Goal: Transaction & Acquisition: Purchase product/service

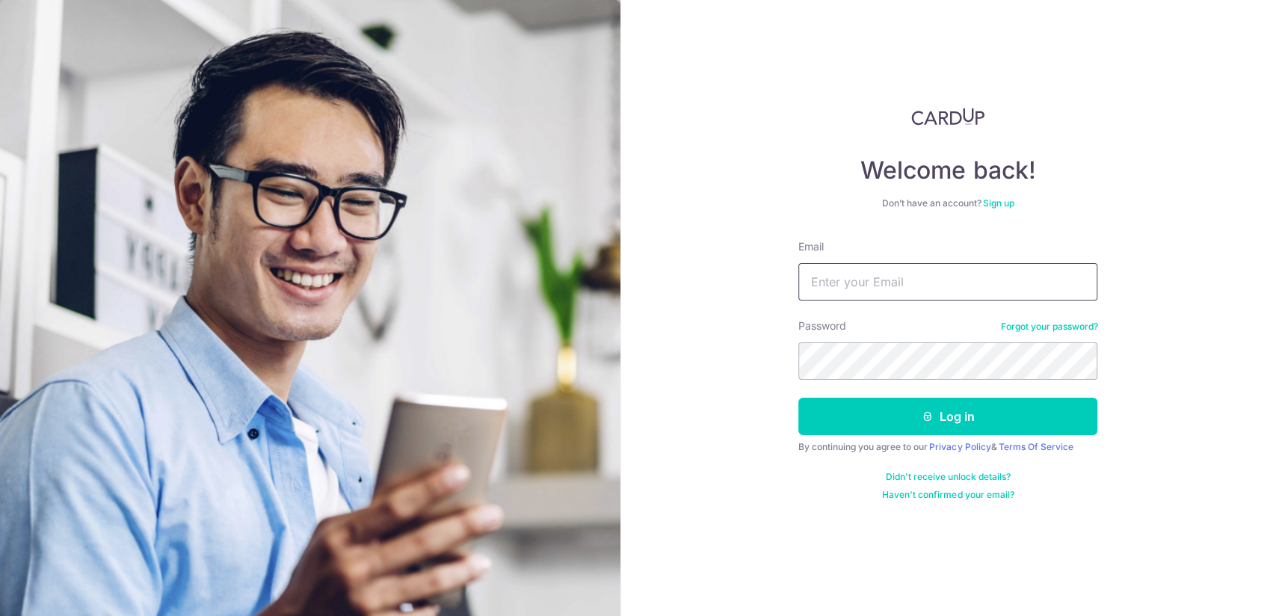
click at [900, 287] on input "Email" at bounding box center [947, 281] width 299 height 37
type input "rashu.jinde"
type input "rashujindel1@gmail.com"
click at [798, 398] on button "Log in" at bounding box center [947, 416] width 299 height 37
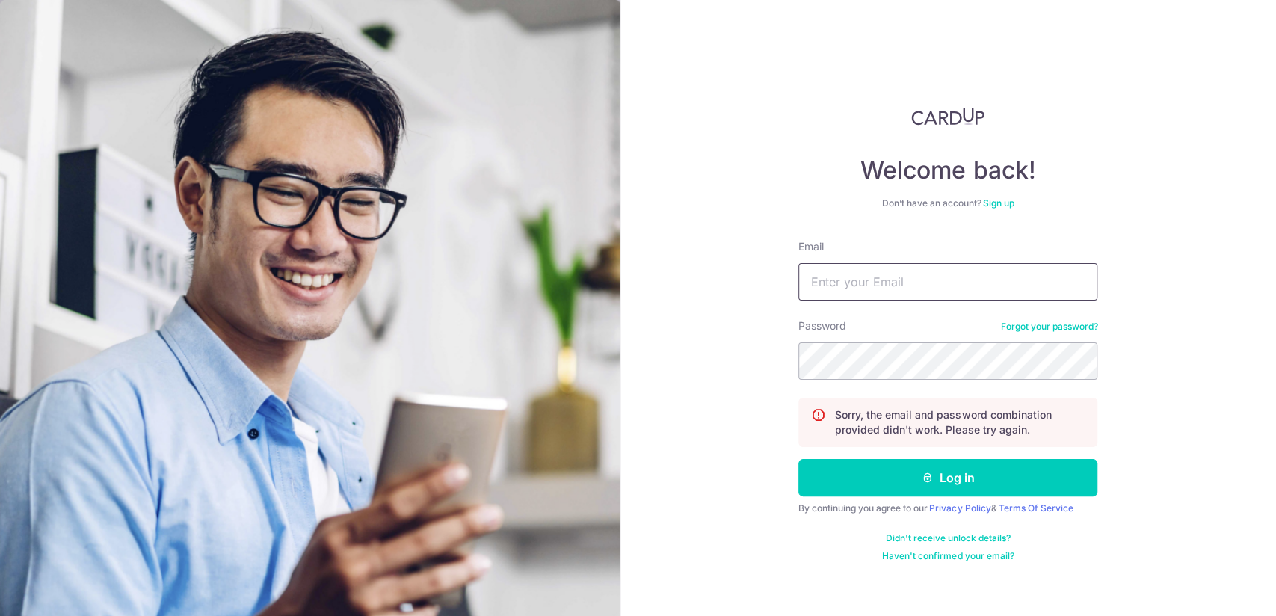
click at [950, 290] on input "Email" at bounding box center [947, 281] width 299 height 37
type input "rashujindel1@gmail.com"
click at [798, 459] on button "Log in" at bounding box center [947, 477] width 299 height 37
click at [1045, 323] on link "Forgot your password?" at bounding box center [1048, 327] width 97 height 12
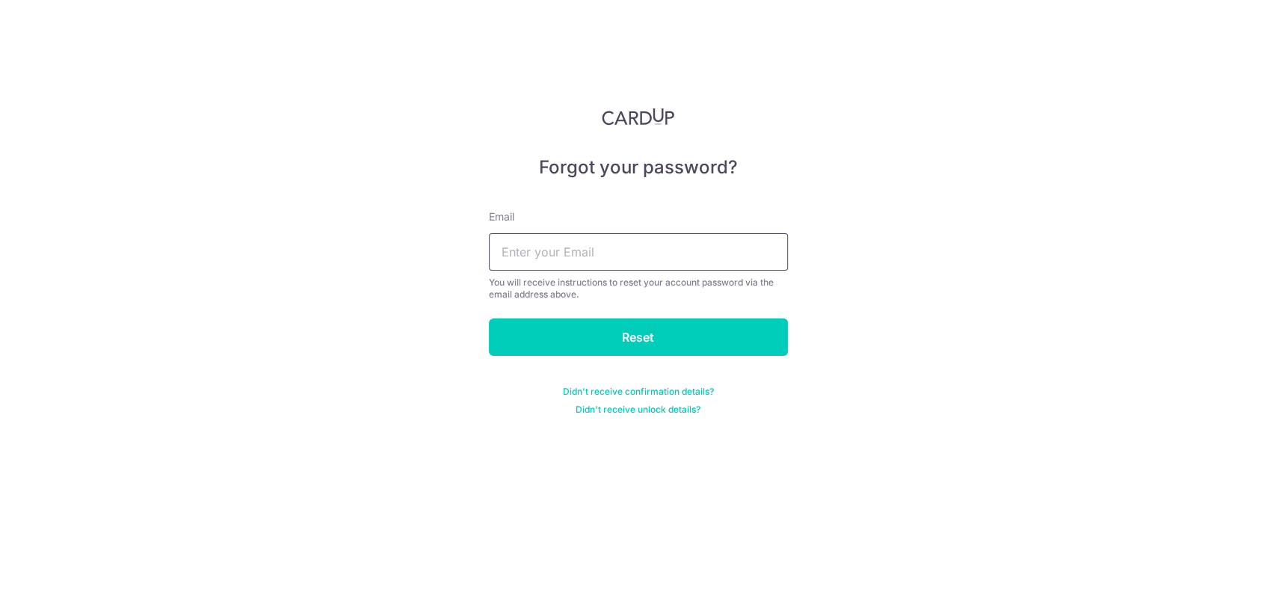
click at [656, 260] on input "text" at bounding box center [638, 251] width 299 height 37
type input "rashujindel1@gmail.com"
click at [489, 319] on input "Reset" at bounding box center [638, 337] width 299 height 37
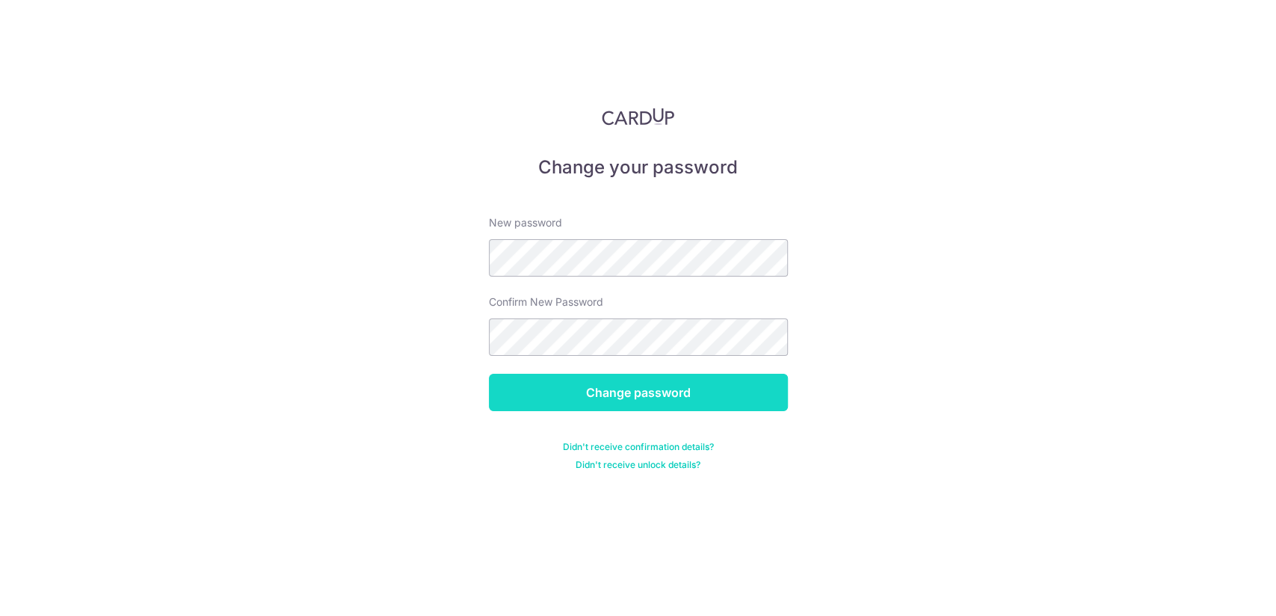
click at [686, 389] on input "Change password" at bounding box center [638, 392] width 299 height 37
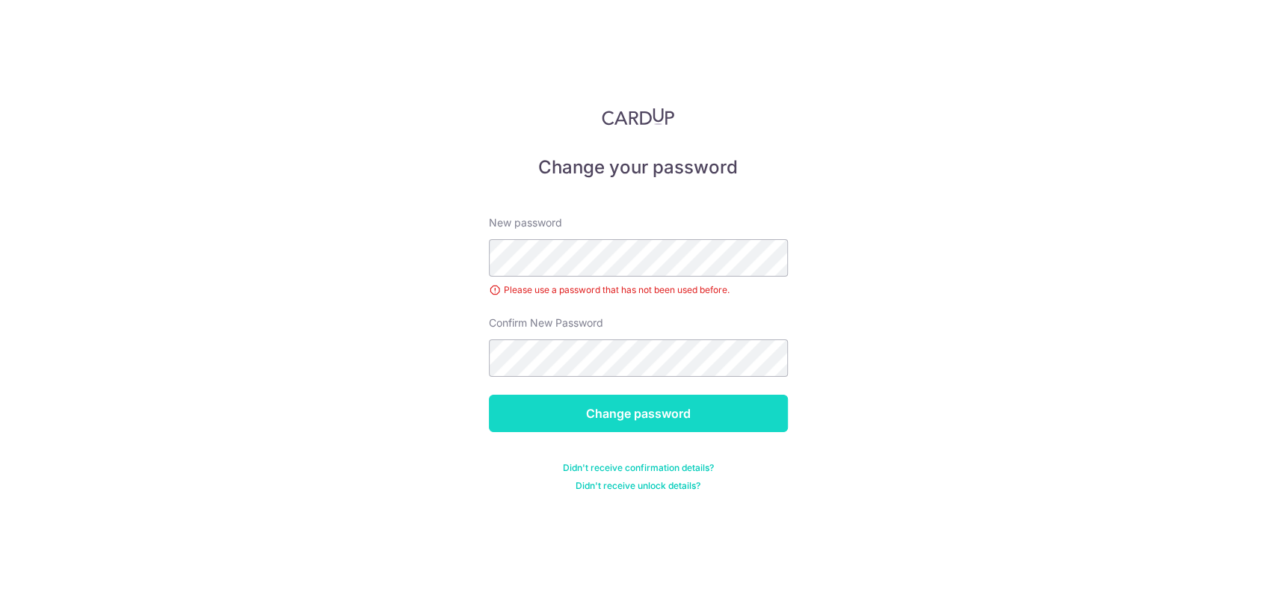
click at [718, 411] on input "Change password" at bounding box center [638, 413] width 299 height 37
click at [682, 411] on input "Change password" at bounding box center [638, 413] width 299 height 37
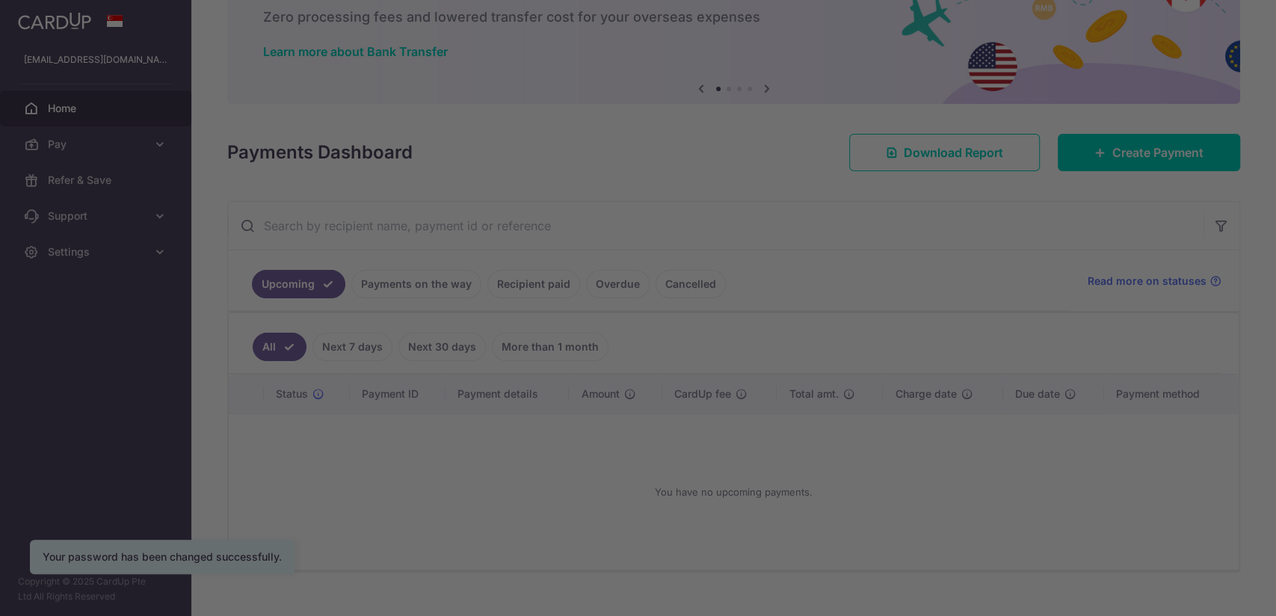
scroll to position [93, 0]
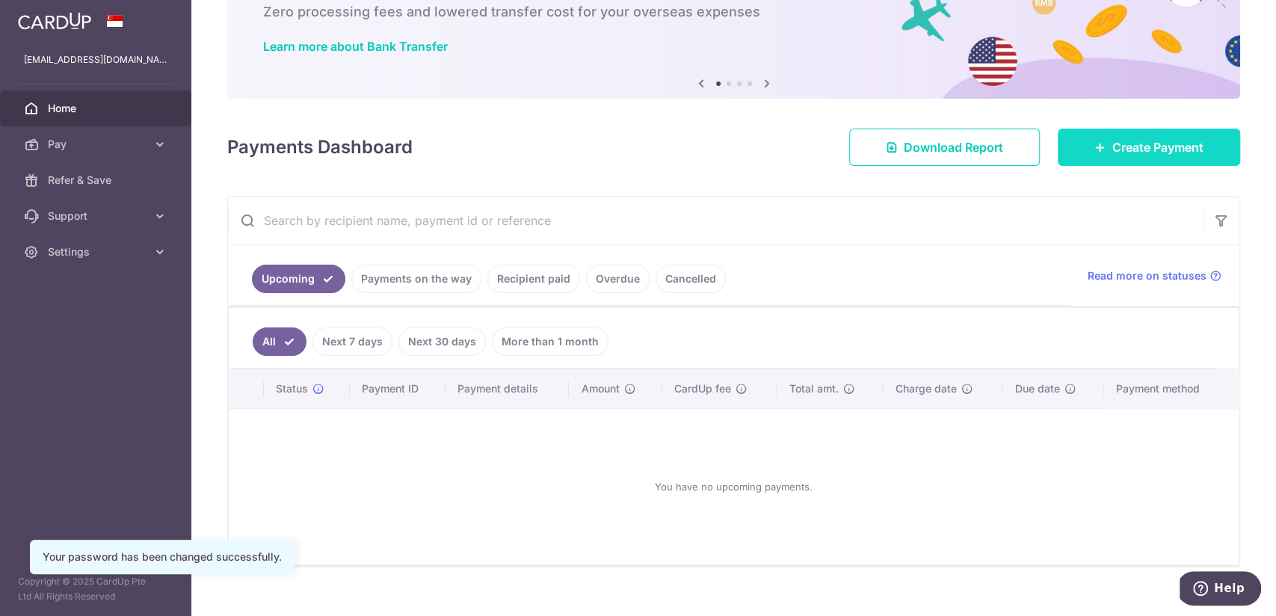
click at [1127, 150] on span "Create Payment" at bounding box center [1158, 147] width 91 height 18
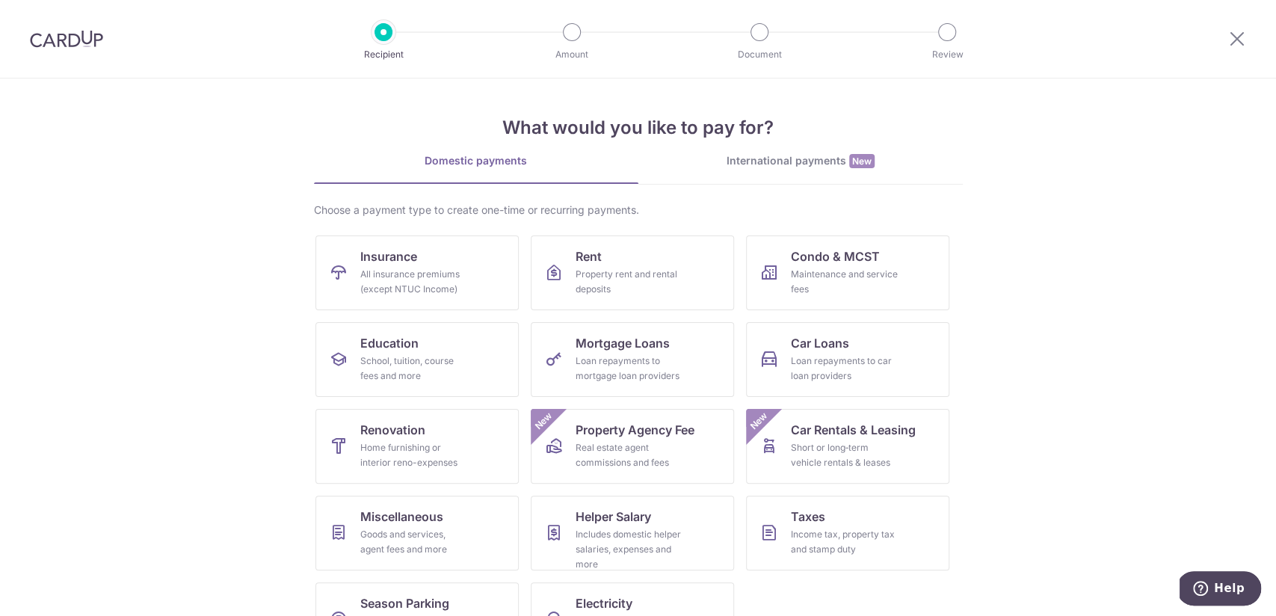
click at [94, 40] on img at bounding box center [66, 39] width 73 height 18
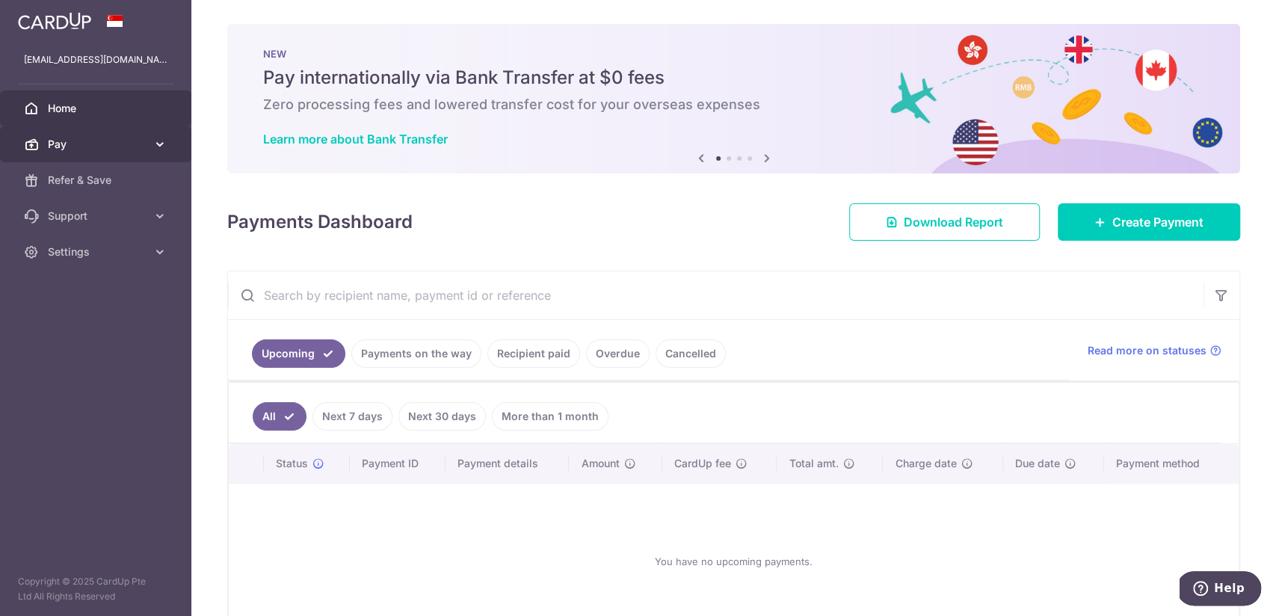
click at [96, 148] on span "Pay" at bounding box center [97, 144] width 99 height 15
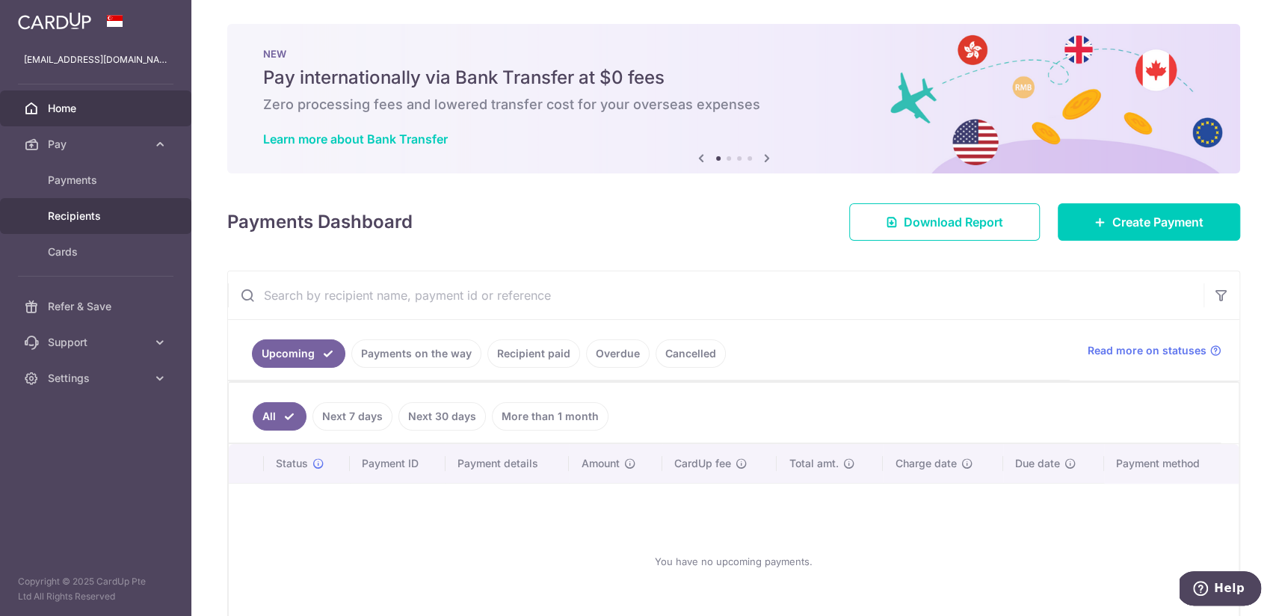
click at [105, 212] on span "Recipients" at bounding box center [97, 216] width 99 height 15
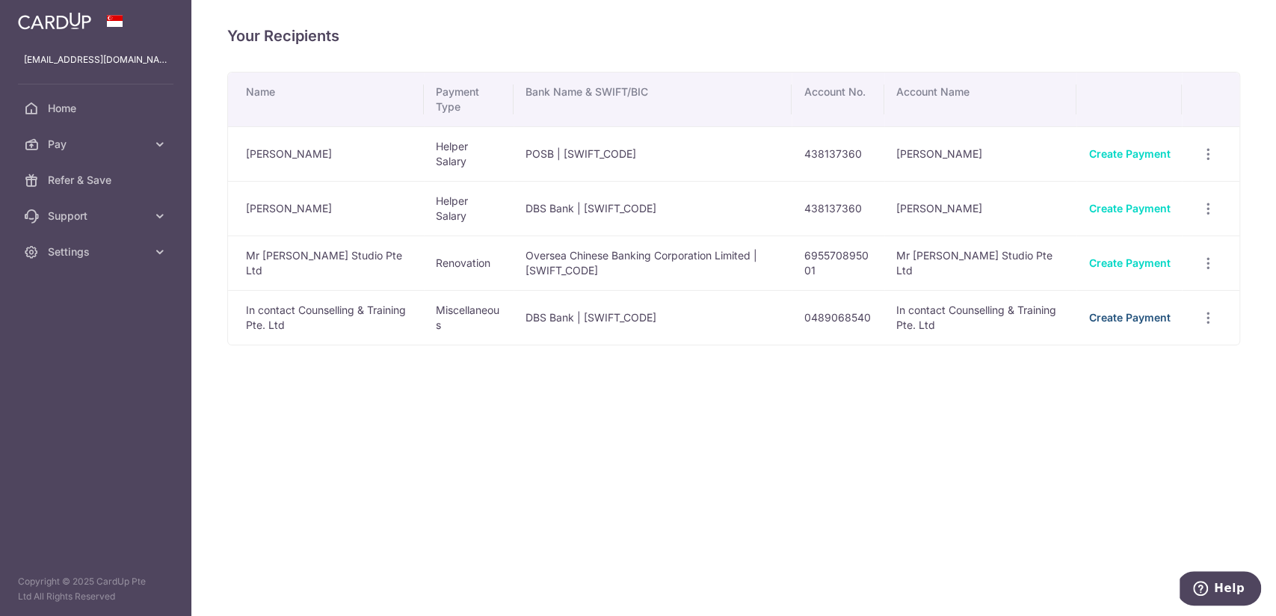
click at [1107, 319] on link "Create Payment" at bounding box center [1129, 317] width 81 height 13
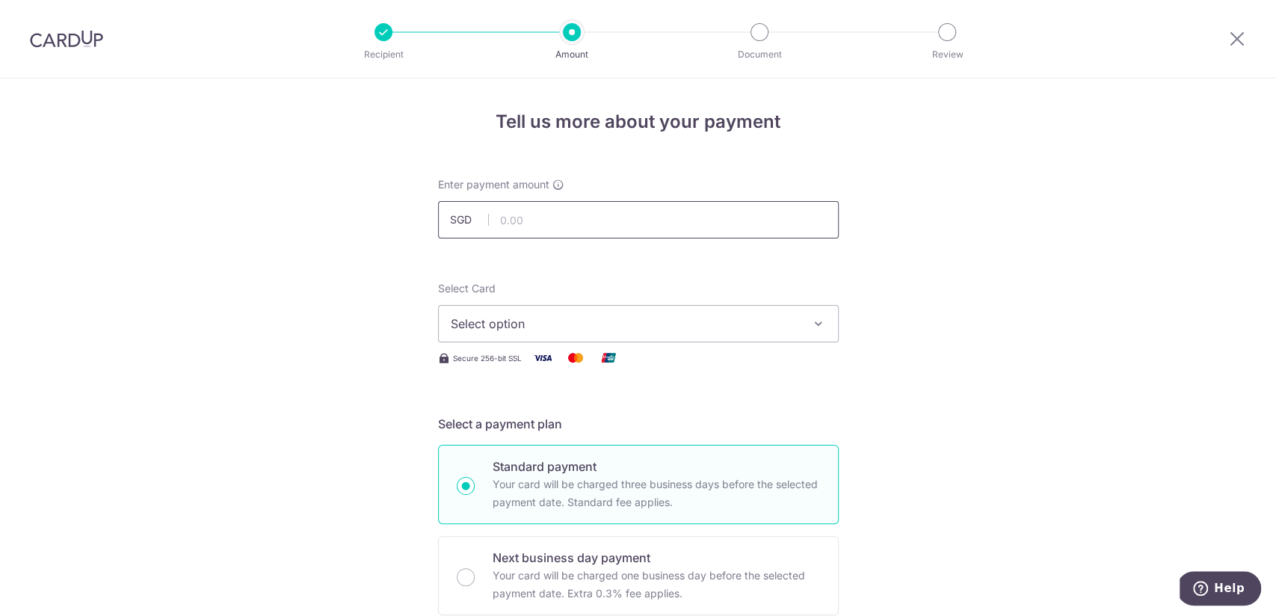
click at [586, 224] on input "text" at bounding box center [638, 219] width 401 height 37
click at [624, 322] on span "Select option" at bounding box center [625, 324] width 348 height 18
type input "280.00"
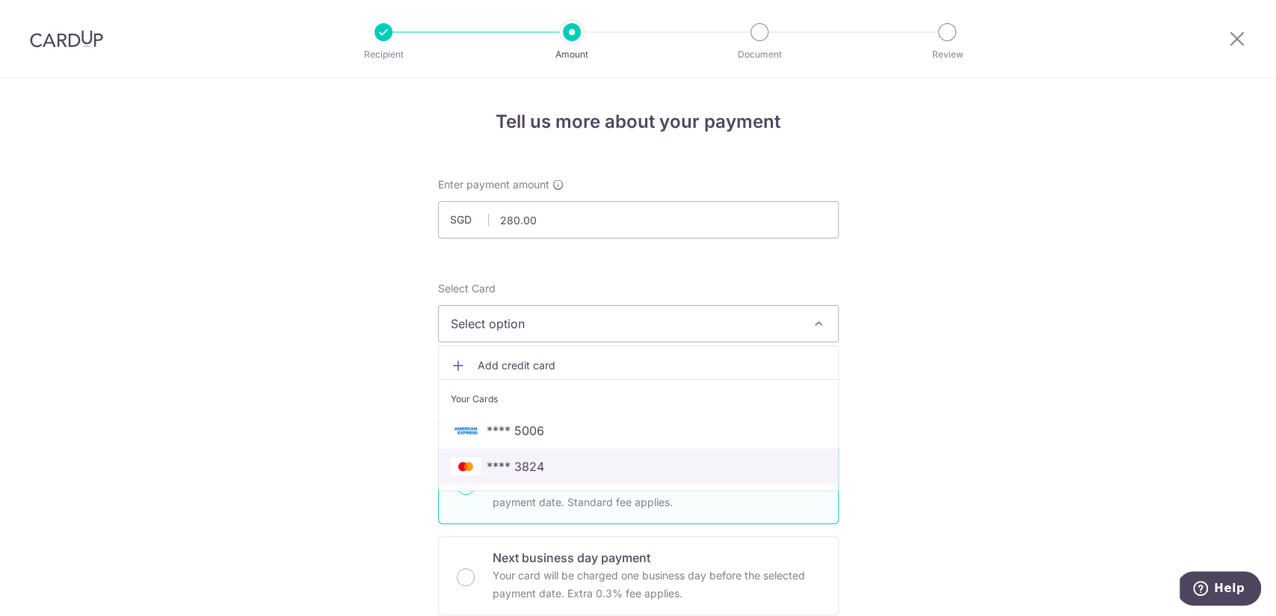
click at [525, 473] on span "**** 3824" at bounding box center [516, 467] width 58 height 18
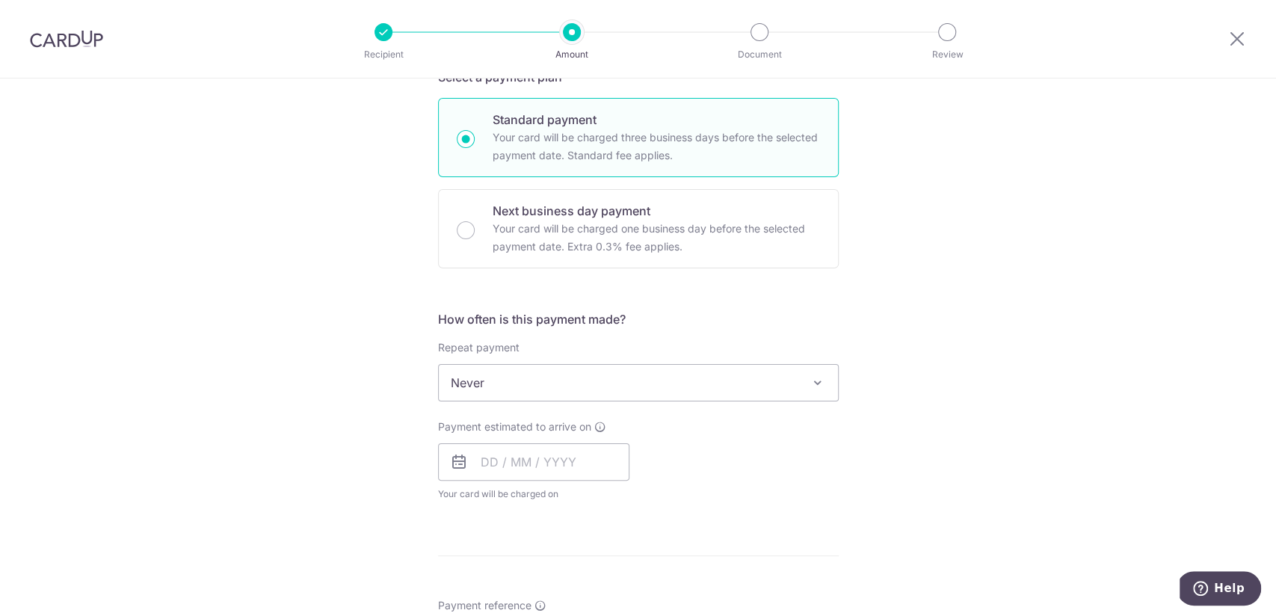
scroll to position [372, 0]
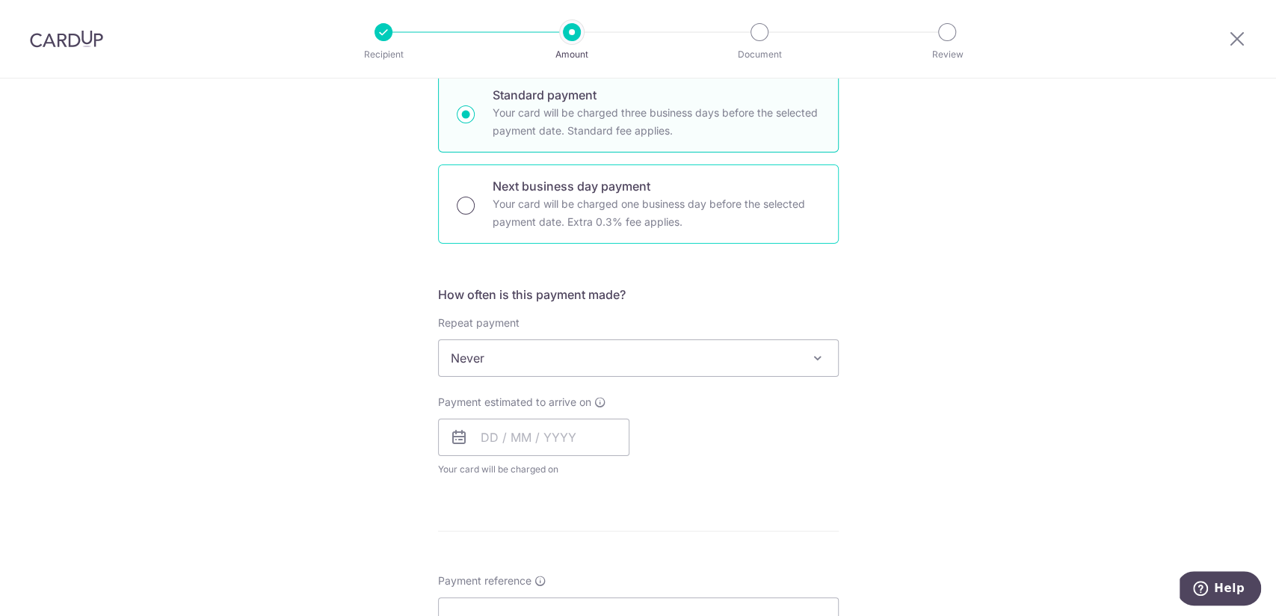
click at [467, 203] on input "Next business day payment Your card will be charged one business day before the…" at bounding box center [466, 206] width 18 height 18
radio input "true"
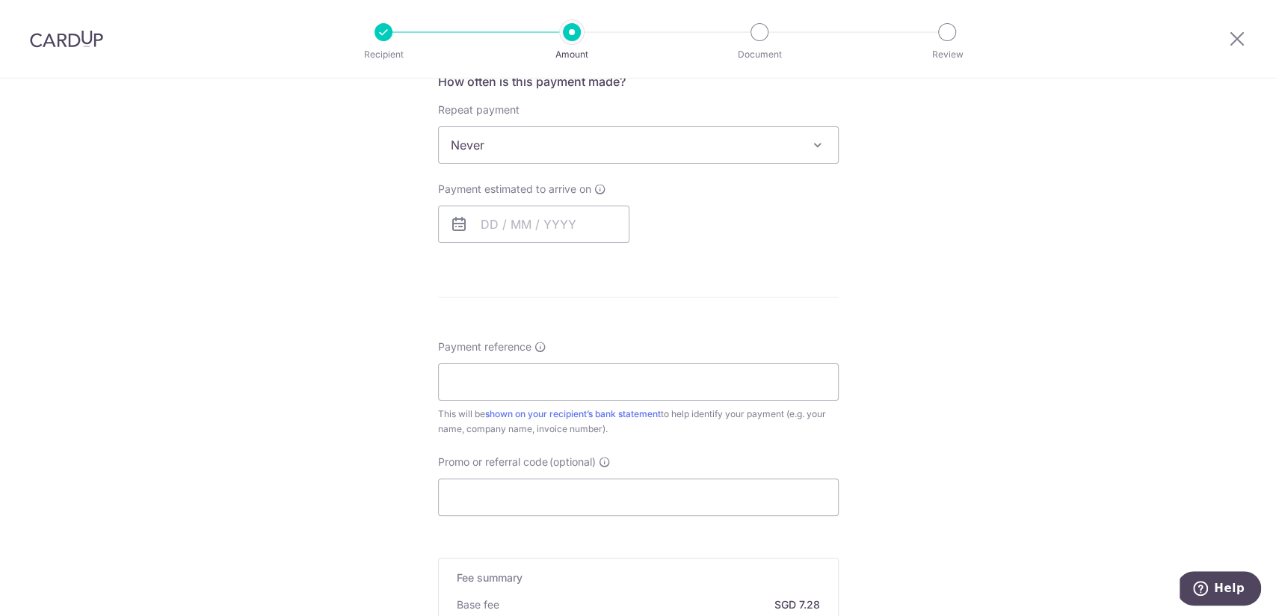
scroll to position [624, 0]
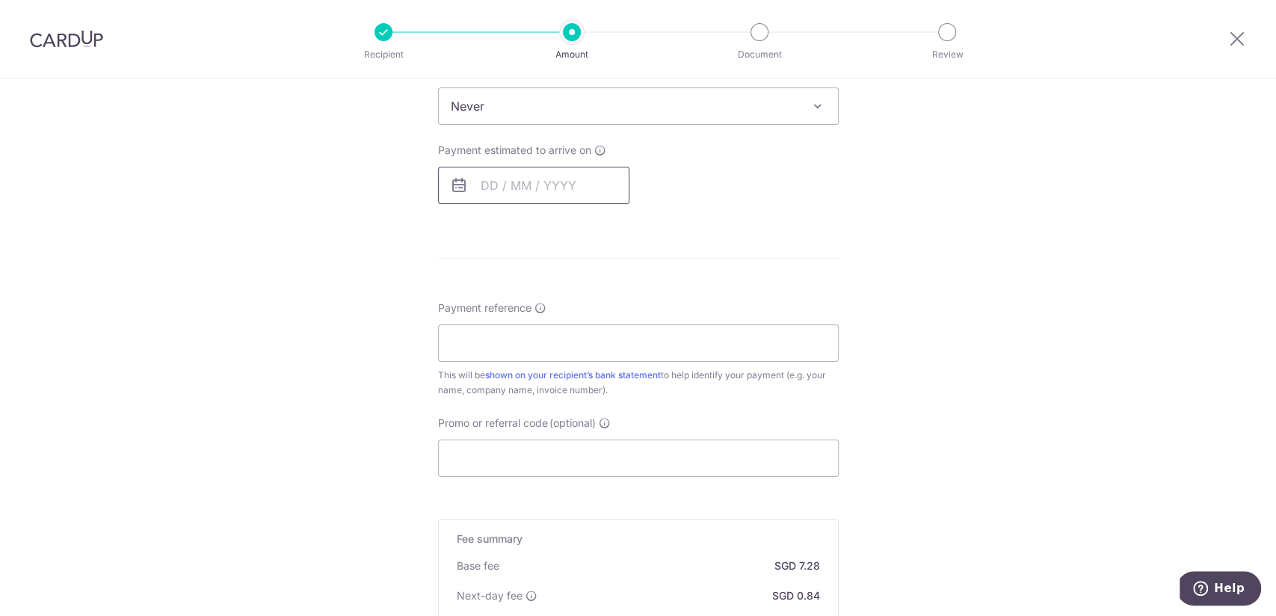
click at [487, 185] on input "text" at bounding box center [533, 185] width 191 height 37
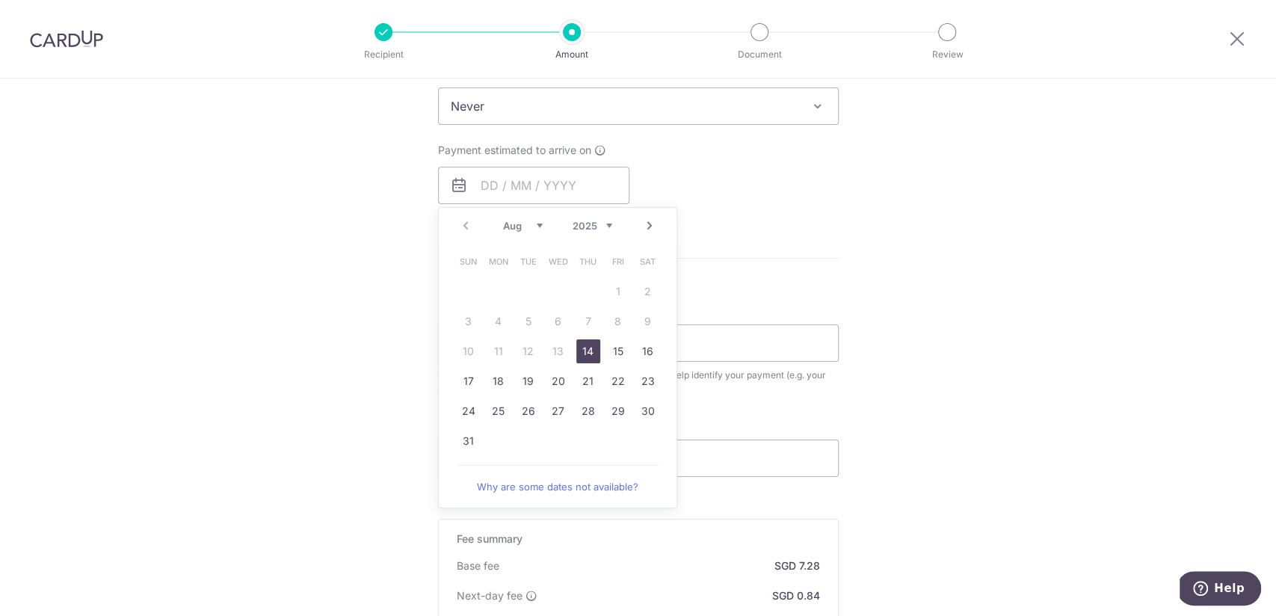
click at [590, 357] on link "14" at bounding box center [588, 351] width 24 height 24
type input "[DATE]"
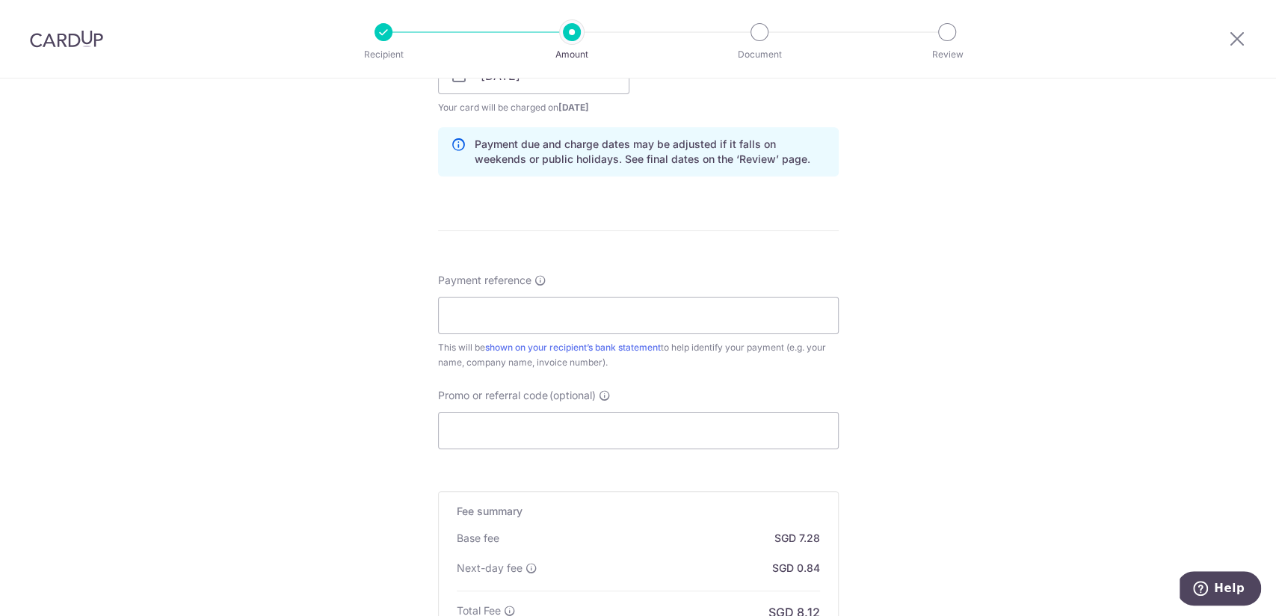
scroll to position [739, 0]
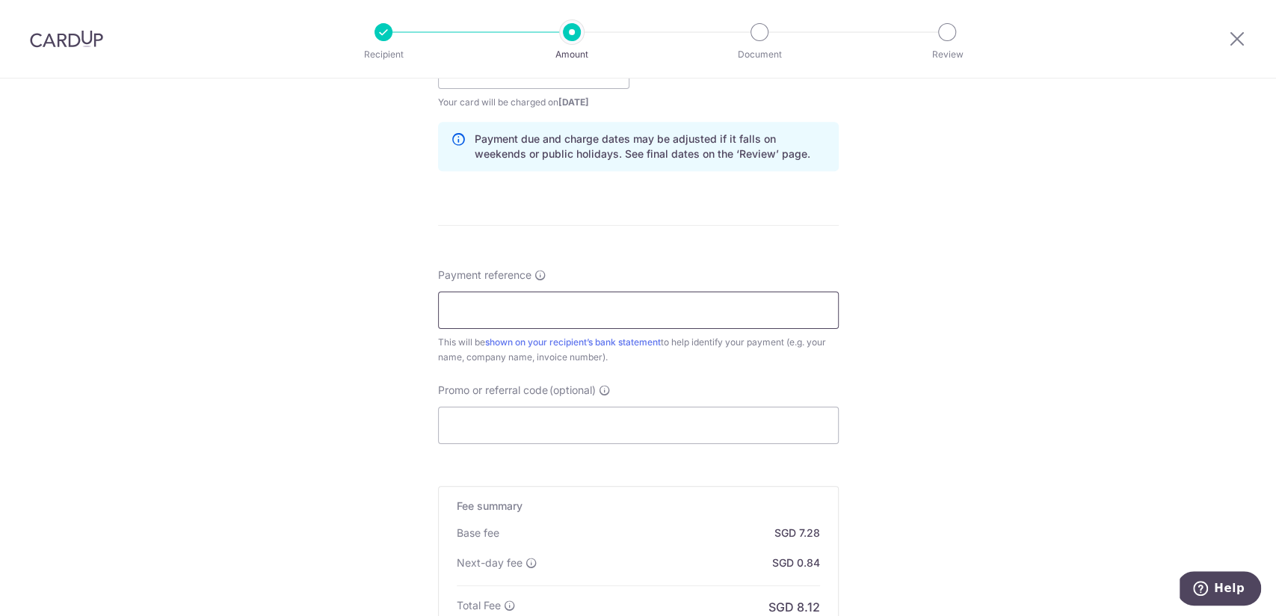
click at [550, 299] on input "Payment reference" at bounding box center [638, 310] width 401 height 37
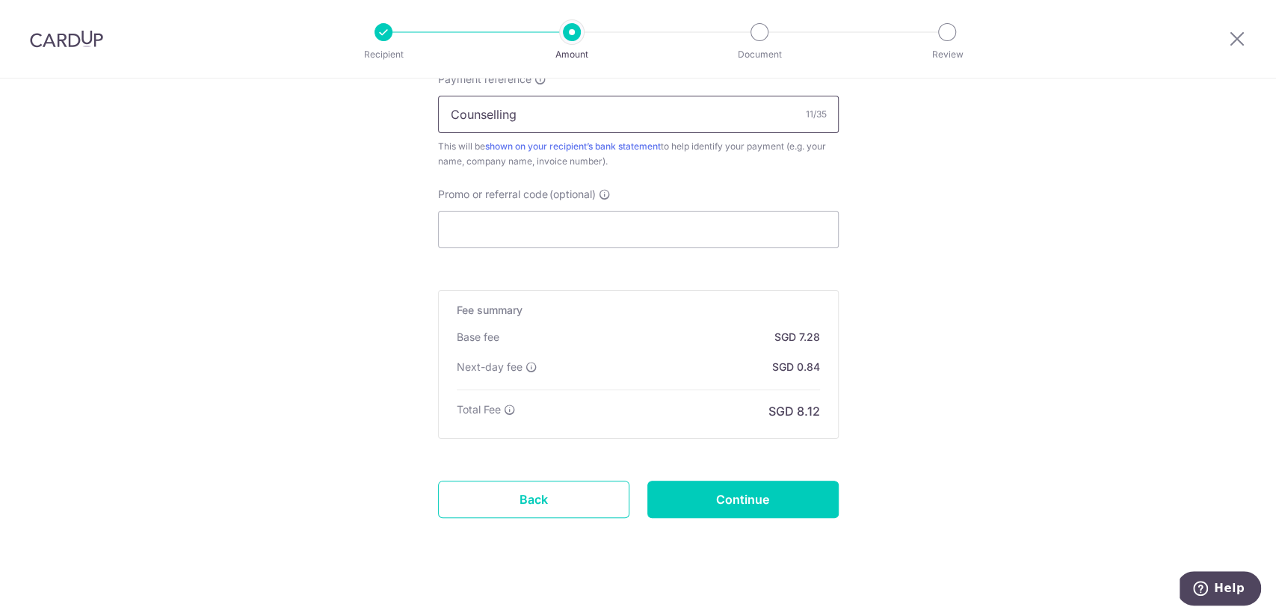
scroll to position [945, 0]
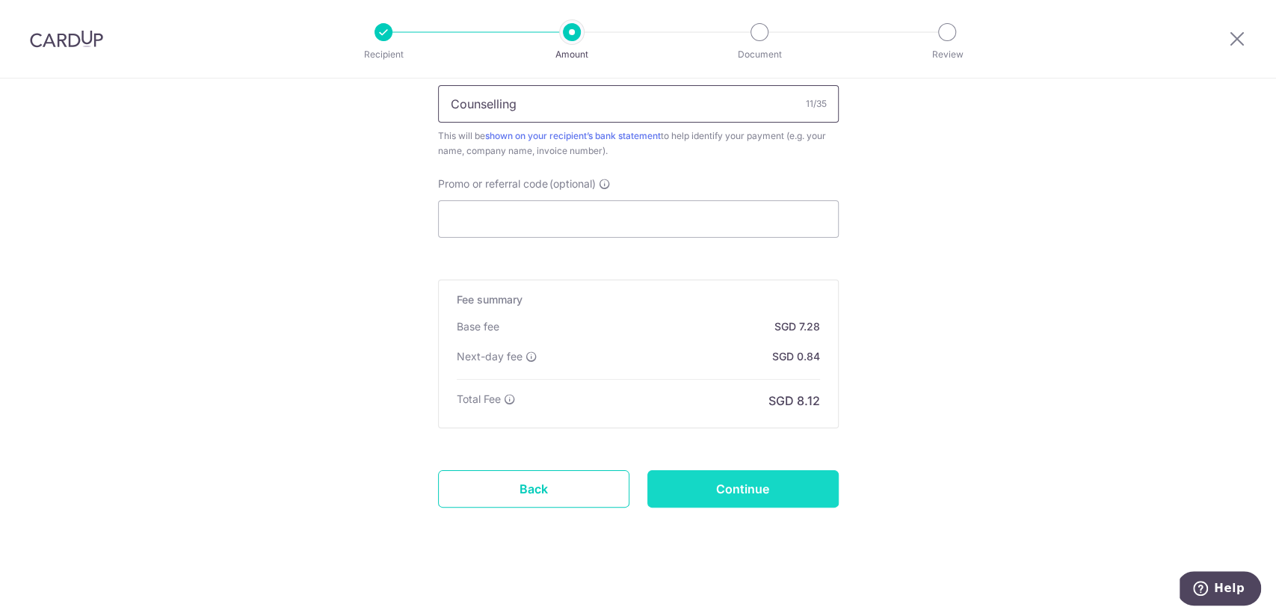
type input "Counselling"
click at [744, 484] on input "Continue" at bounding box center [742, 488] width 191 height 37
type input "Create Schedule"
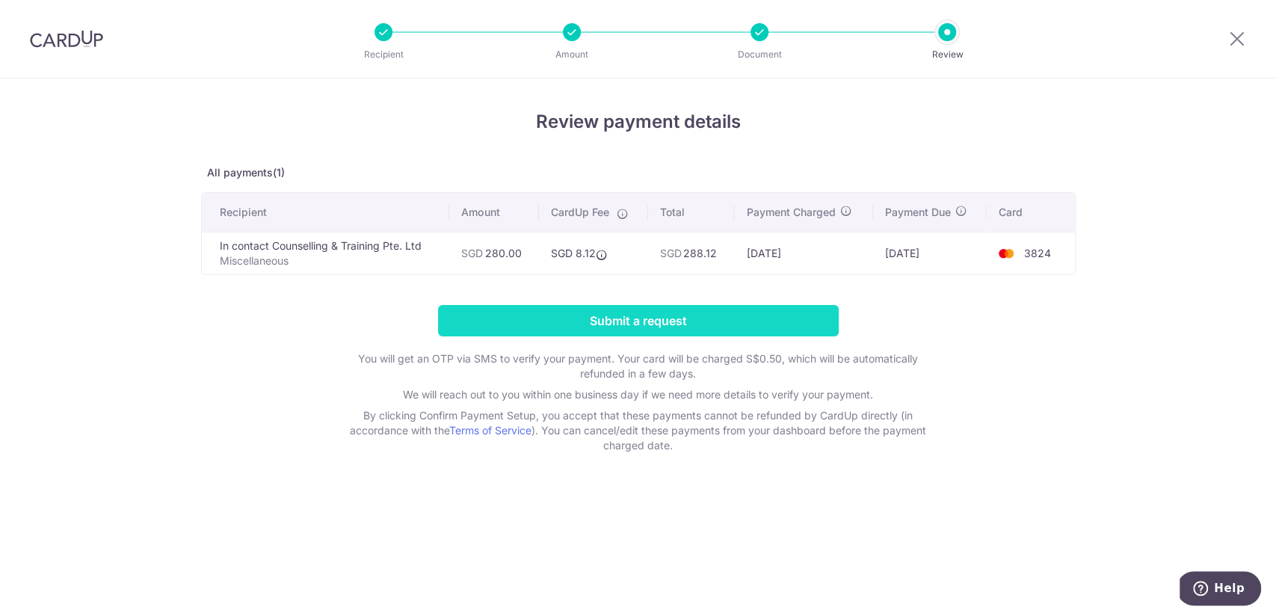
click at [717, 326] on input "Submit a request" at bounding box center [638, 320] width 401 height 31
